Goal: Task Accomplishment & Management: Manage account settings

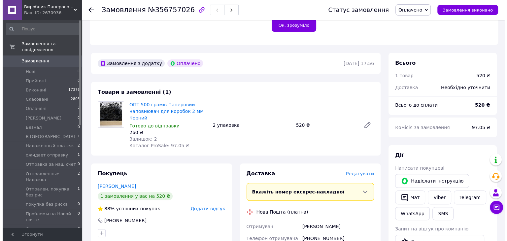
scroll to position [198, 0]
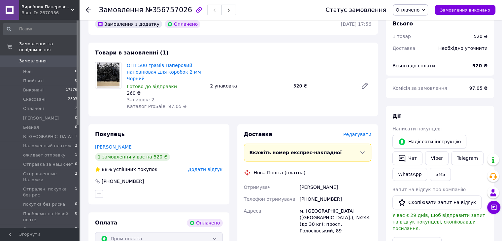
click at [361, 136] on span "Редагувати" at bounding box center [357, 134] width 28 height 5
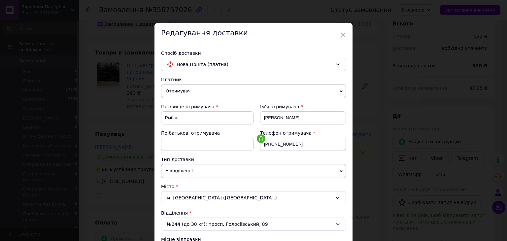
scroll to position [99, 0]
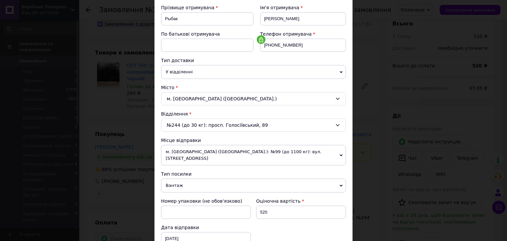
click at [257, 154] on span "м. [GEOGRAPHIC_DATA] ([GEOGRAPHIC_DATA].): №99 (до 1100 кг): вул. [STREET_ADDRE…" at bounding box center [253, 155] width 185 height 20
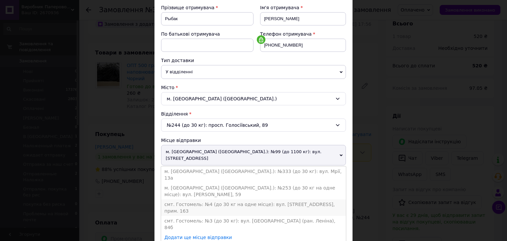
click at [251, 199] on li "смт. Гостомель: №4 (до 30 кг на одне місце): вул. [STREET_ADDRESS], прим. 163" at bounding box center [253, 207] width 185 height 17
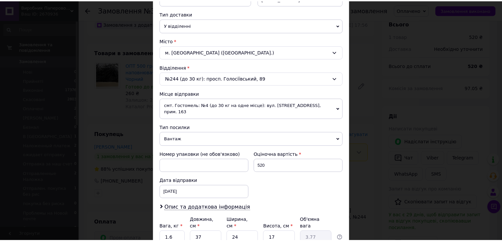
scroll to position [195, 0]
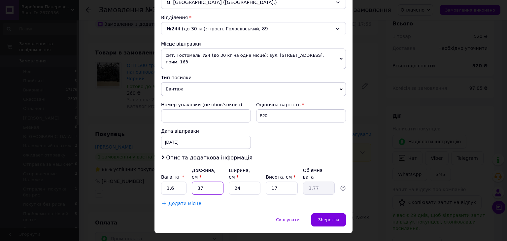
click at [204, 182] on input "37" at bounding box center [208, 188] width 32 height 13
type input "5"
type input "0.51"
type input "58"
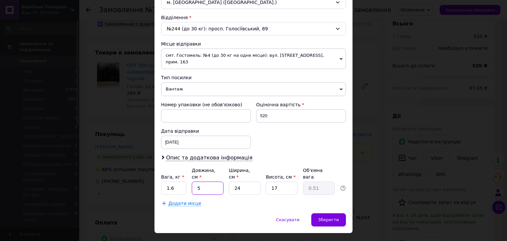
type input "5.92"
type input "58"
click at [250, 182] on input "24" at bounding box center [245, 188] width 32 height 13
type input "3"
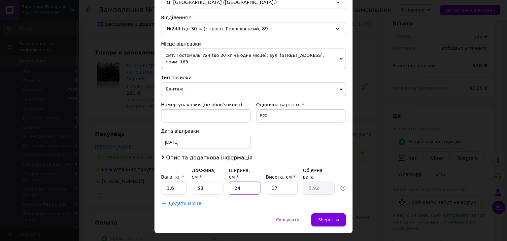
type input "0.74"
type input "38"
type input "9.37"
type input "38"
click at [280, 182] on input "17" at bounding box center [282, 188] width 32 height 13
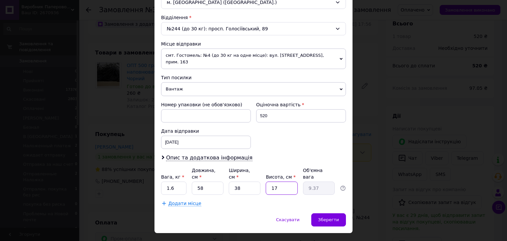
click at [280, 182] on input "17" at bounding box center [282, 188] width 32 height 13
type input "2"
type input "1.1"
type input "20"
type input "11.02"
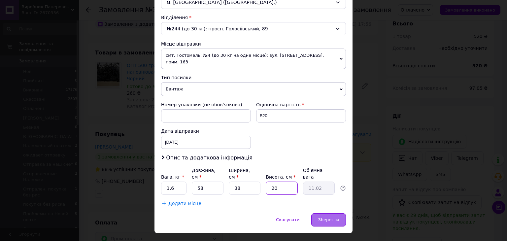
type input "20"
click at [324, 213] on div "Зберегти" at bounding box center [328, 219] width 35 height 13
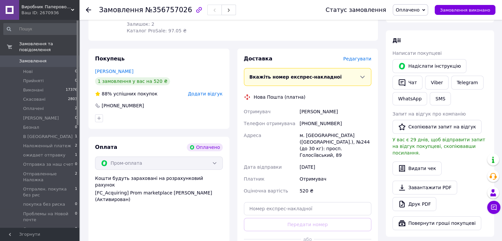
scroll to position [330, 0]
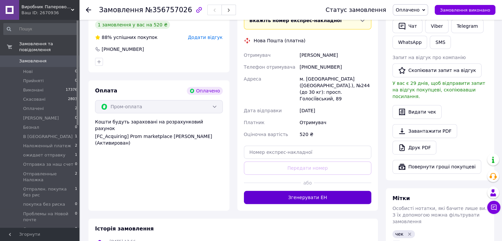
click at [343, 191] on button "Згенерувати ЕН" at bounding box center [308, 197] width 128 height 13
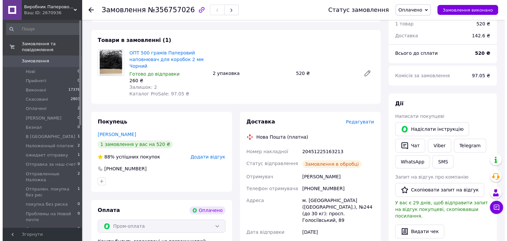
scroll to position [165, 0]
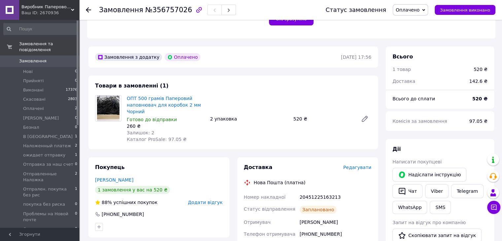
click at [363, 169] on span "Редагувати" at bounding box center [357, 167] width 28 height 5
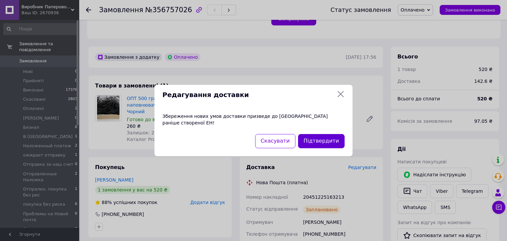
click at [318, 136] on button "Підтвердити" at bounding box center [321, 141] width 47 height 14
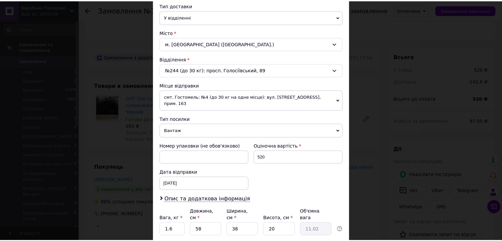
scroll to position [195, 0]
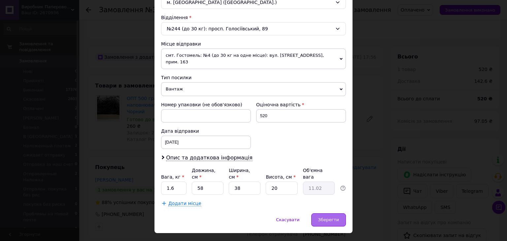
click at [333, 217] on span "Зберегти" at bounding box center [328, 219] width 21 height 5
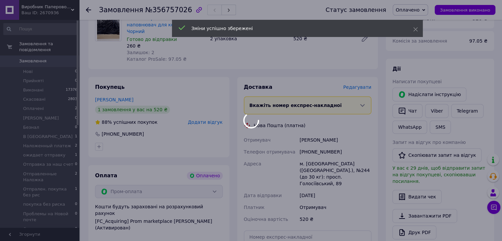
scroll to position [363, 0]
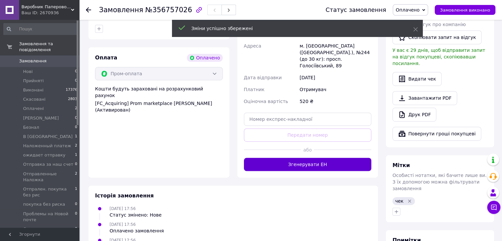
click at [322, 158] on button "Згенерувати ЕН" at bounding box center [308, 164] width 128 height 13
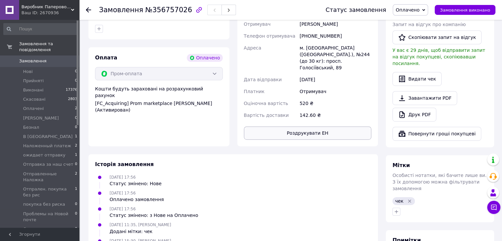
click at [318, 126] on button "Роздрукувати ЕН" at bounding box center [308, 132] width 128 height 13
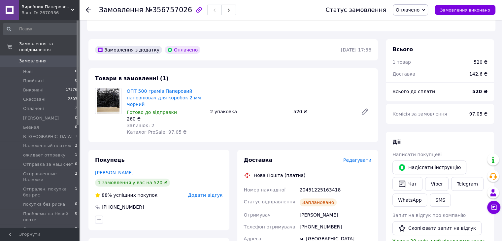
scroll to position [165, 0]
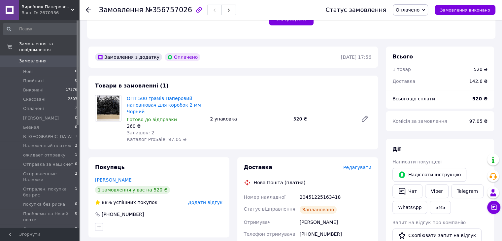
click at [420, 7] on span "Оплачено" at bounding box center [408, 9] width 24 height 5
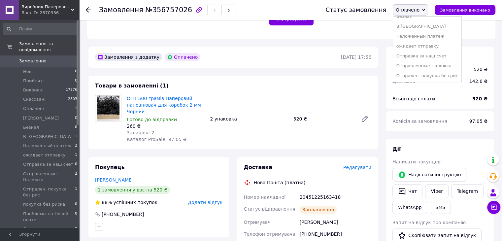
scroll to position [66, 0]
click at [426, 27] on li "ожидает отправку" at bounding box center [427, 26] width 68 height 10
